Goal: Learn about a topic

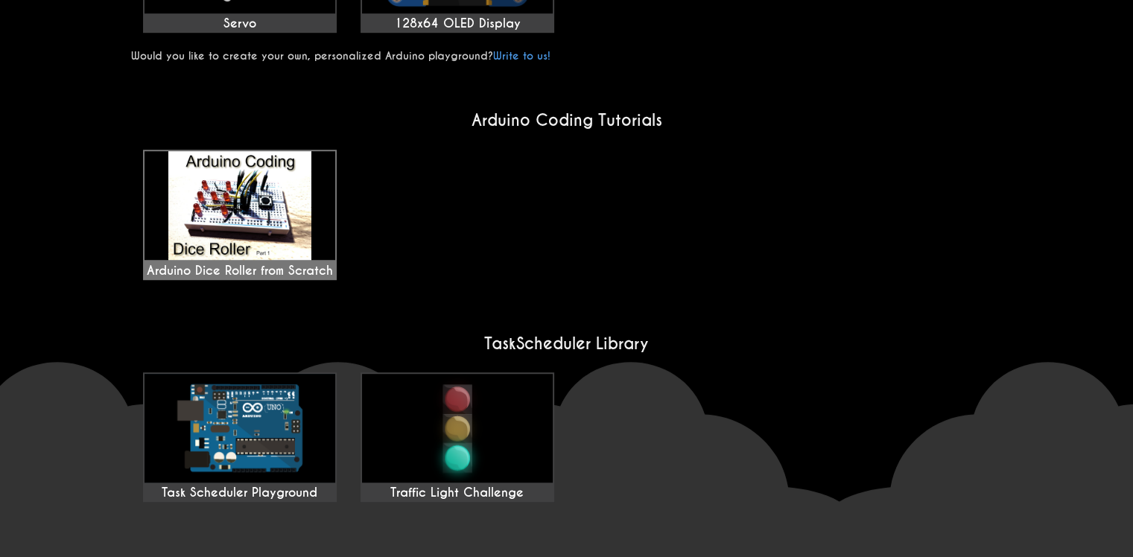
scroll to position [1043, 0]
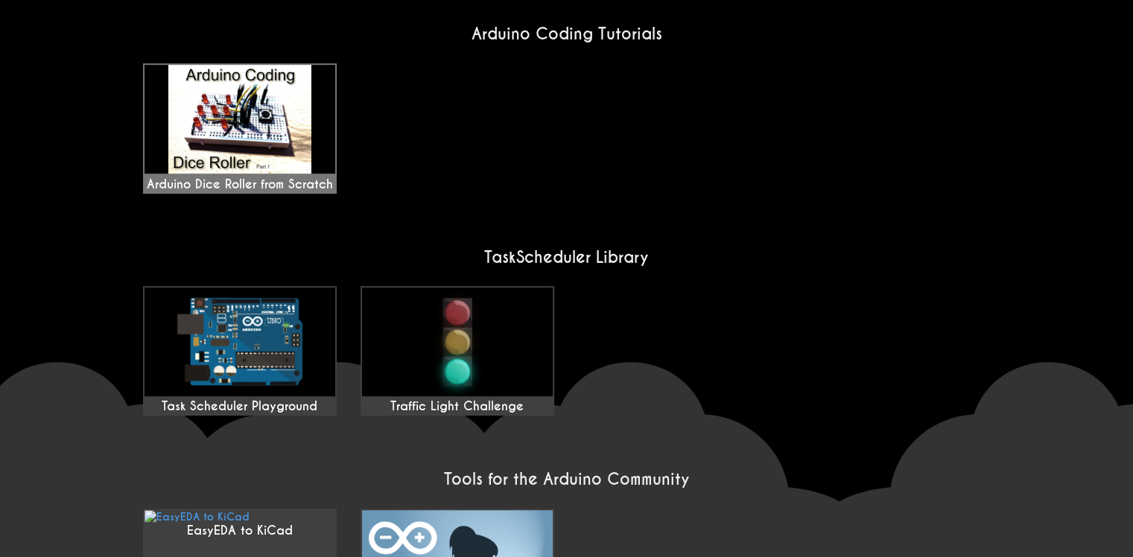
click at [218, 136] on div "Arduino Dice Roller from Scratch" at bounding box center [240, 128] width 191 height 127
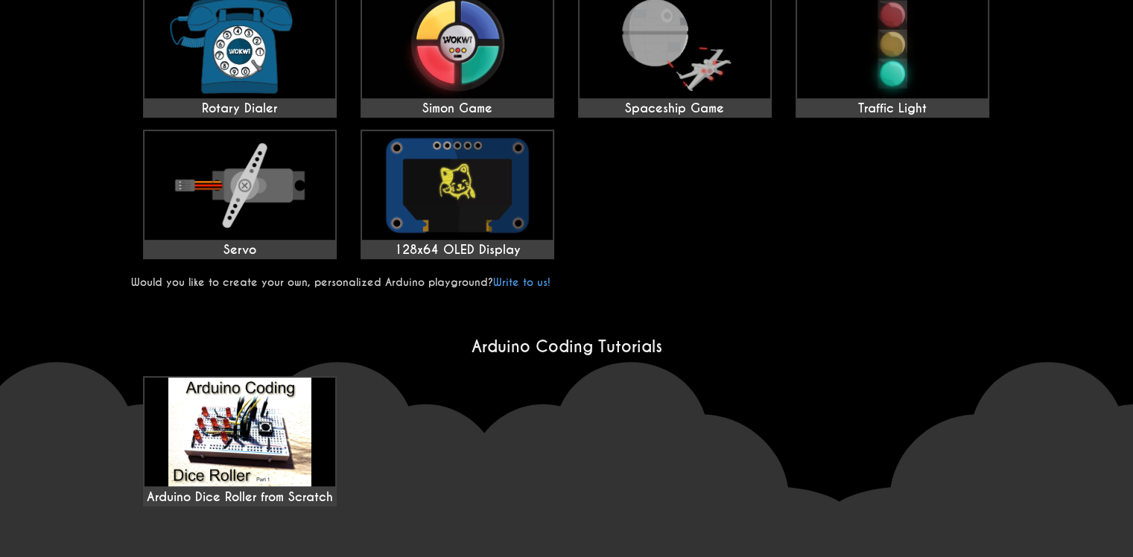
scroll to position [335, 0]
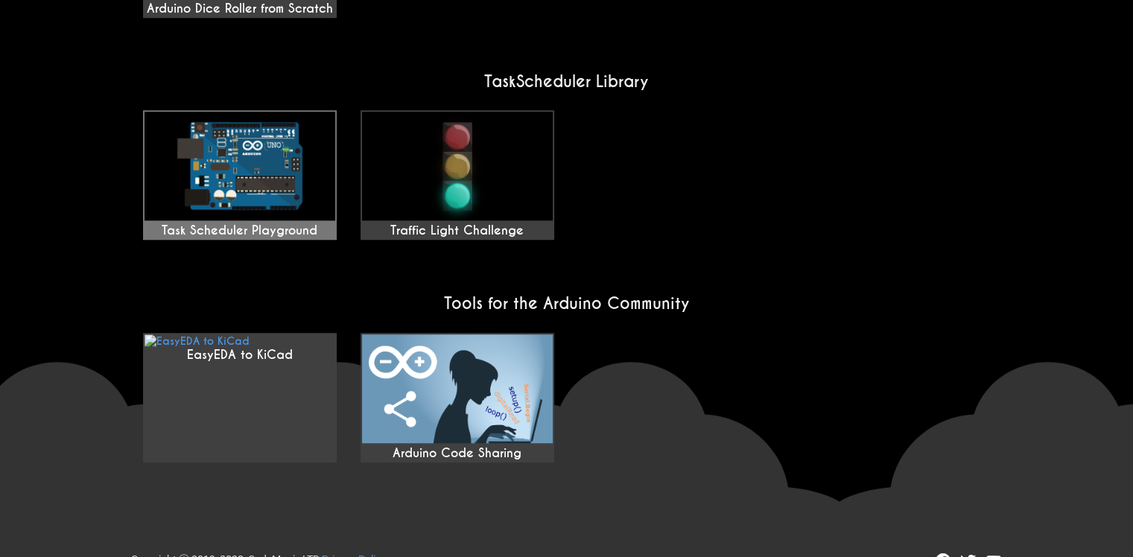
scroll to position [1229, 0]
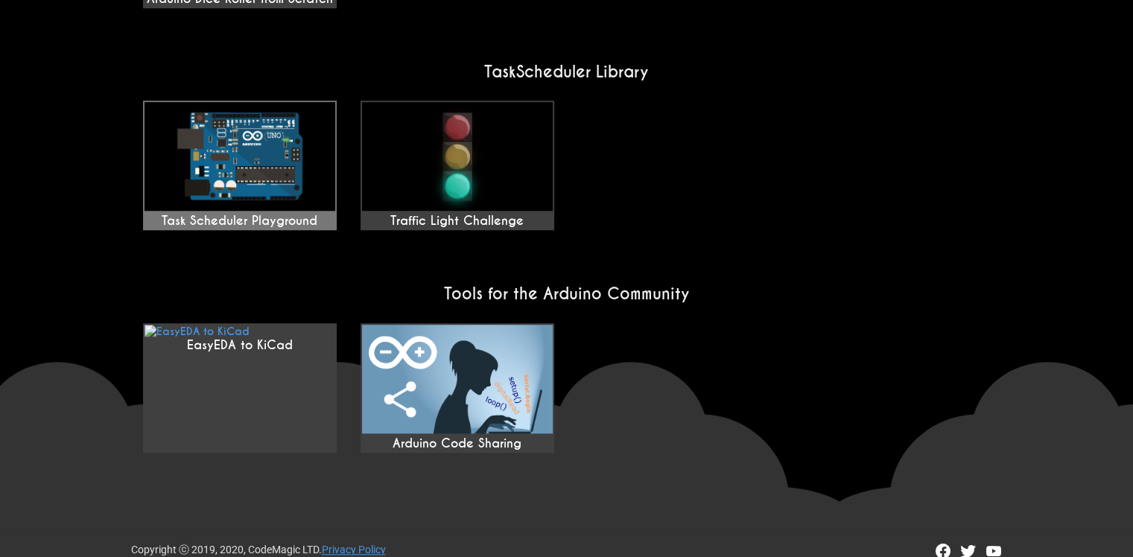
click at [235, 185] on img at bounding box center [240, 156] width 191 height 109
